Goal: Task Accomplishment & Management: Manage account settings

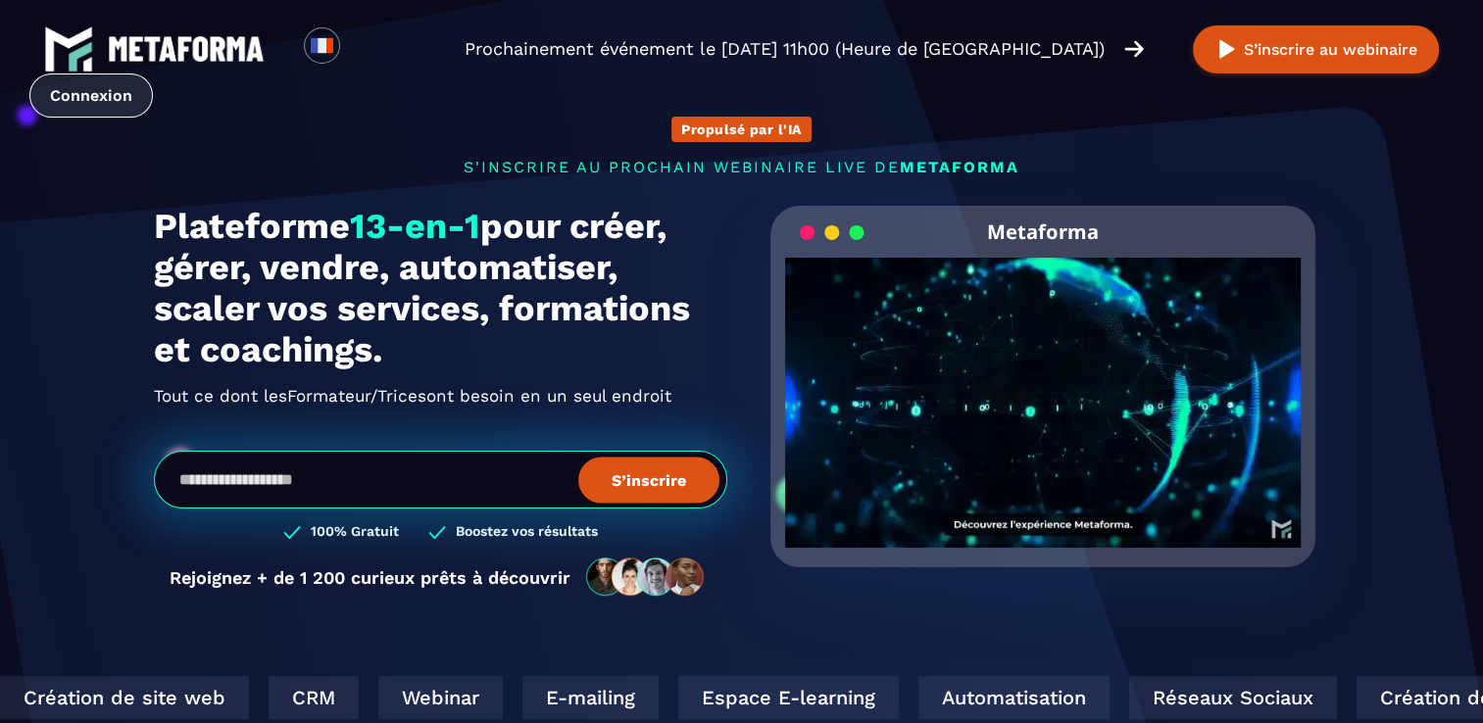
click at [78, 102] on link "Connexion" at bounding box center [91, 96] width 124 height 44
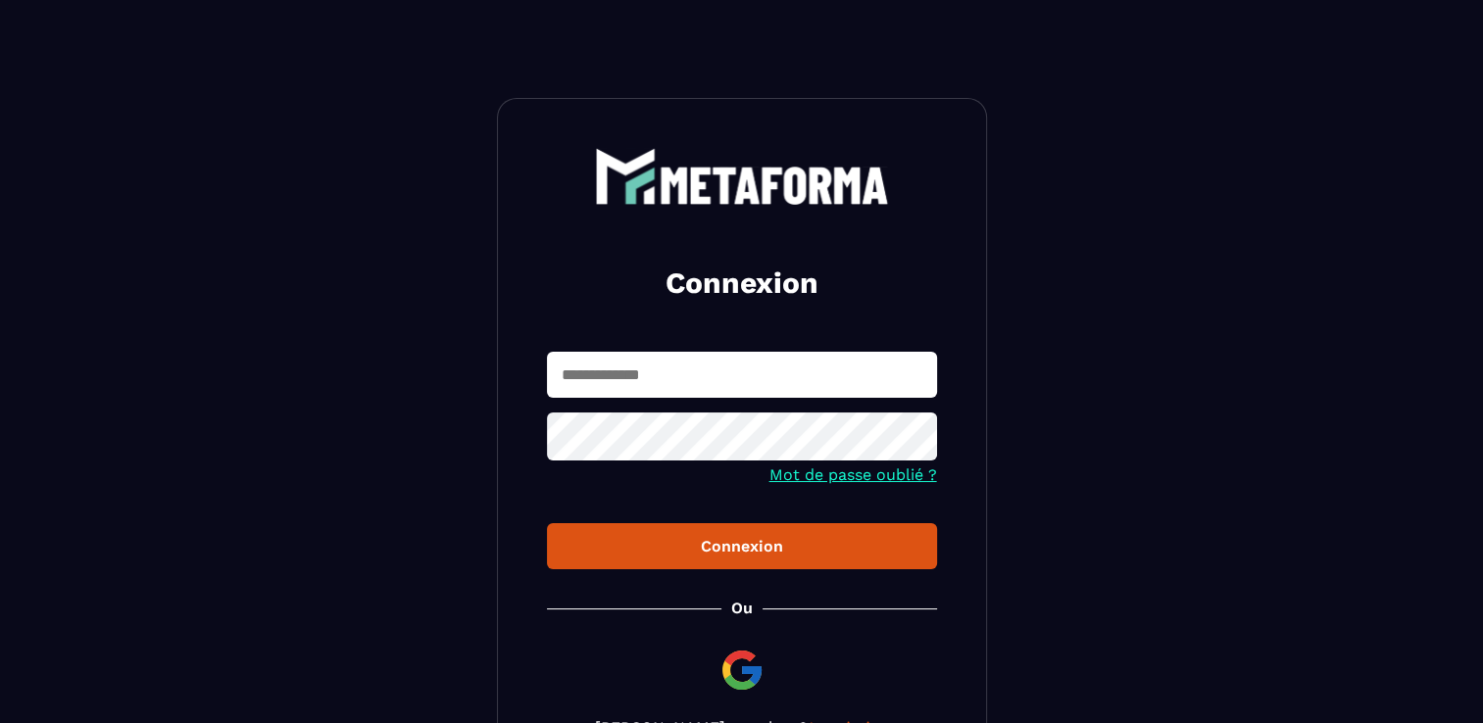
type input "**********"
click at [796, 573] on div "**********" at bounding box center [742, 442] width 490 height 689
click at [789, 550] on div "Connexion" at bounding box center [742, 546] width 359 height 19
